Goal: Transaction & Acquisition: Purchase product/service

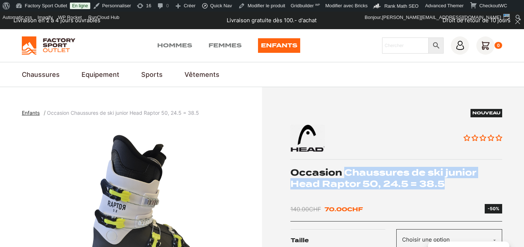
drag, startPoint x: 346, startPoint y: 172, endPoint x: 455, endPoint y: 185, distance: 109.3
click at [455, 185] on h1 "Occasion Chaussures de ski junior Head Raptor 50, 24.5 = 38.5" at bounding box center [397, 178] width 212 height 23
copy h1 "Chaussures de ski junior Head Raptor 50, 24.5 = 38.5"
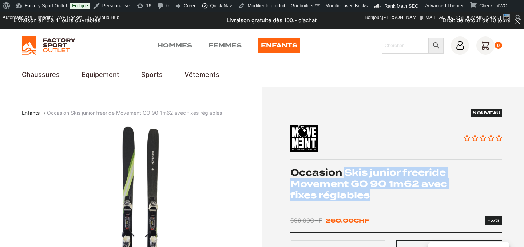
drag, startPoint x: 345, startPoint y: 170, endPoint x: 384, endPoint y: 198, distance: 47.9
click at [384, 198] on h1 "Occasion Skis junior freeride Movement GO 90 1m62 avec fixes réglables" at bounding box center [397, 184] width 212 height 34
copy h1 "Skis junior freeride Movement GO 90 1m62 avec fixes réglables"
